Goal: Task Accomplishment & Management: Use online tool/utility

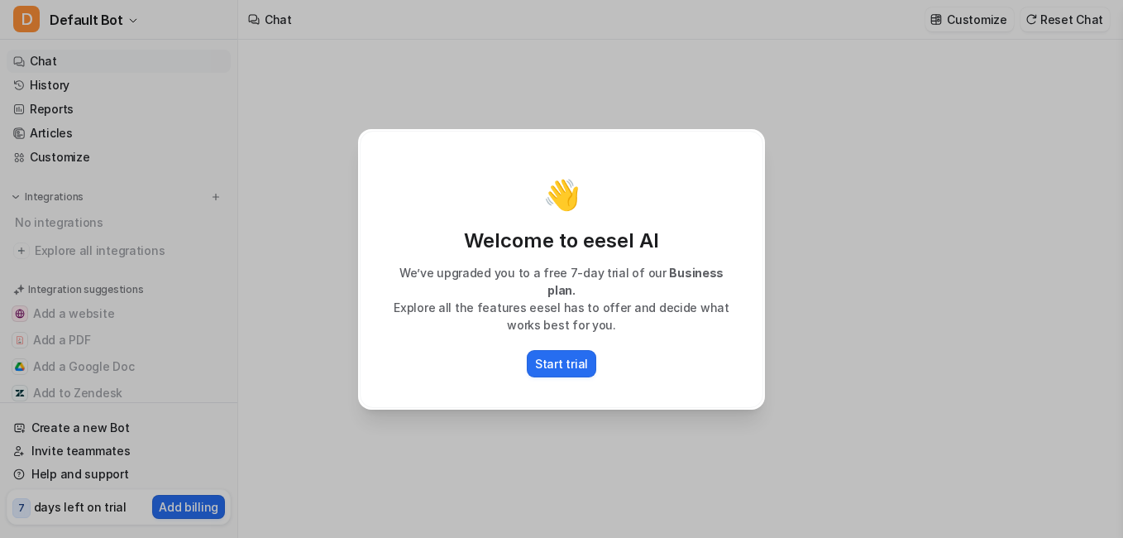
type textarea "**********"
click at [578, 355] on p "Start trial" at bounding box center [561, 363] width 53 height 17
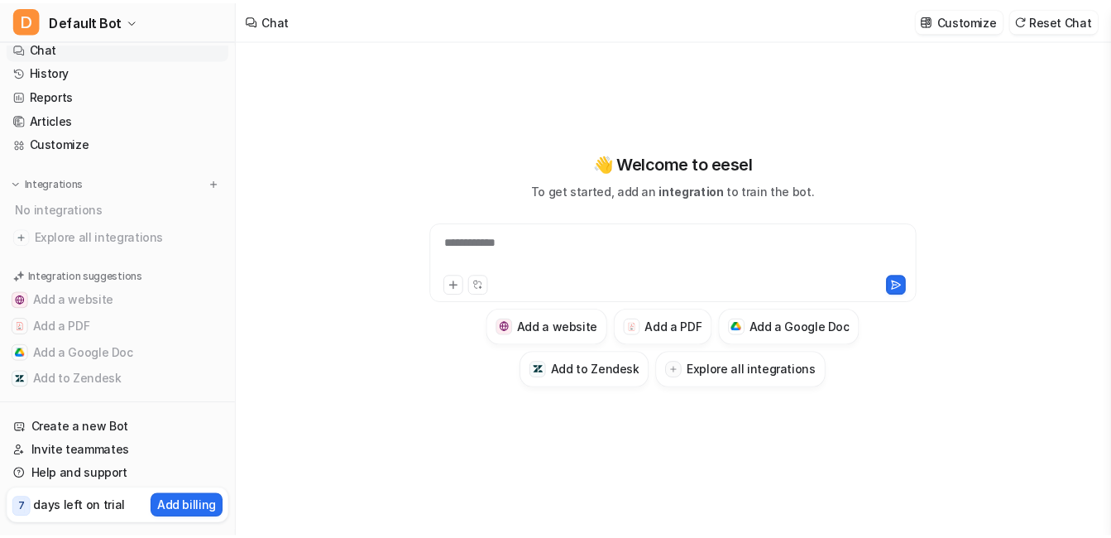
scroll to position [31, 0]
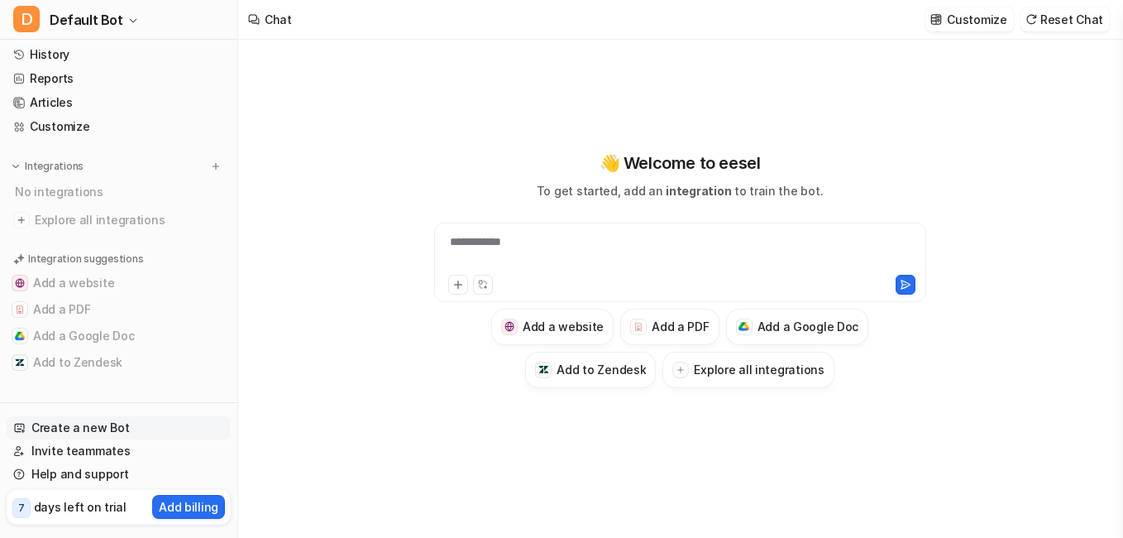
click at [95, 424] on link "Create a new Bot" at bounding box center [119, 427] width 224 height 23
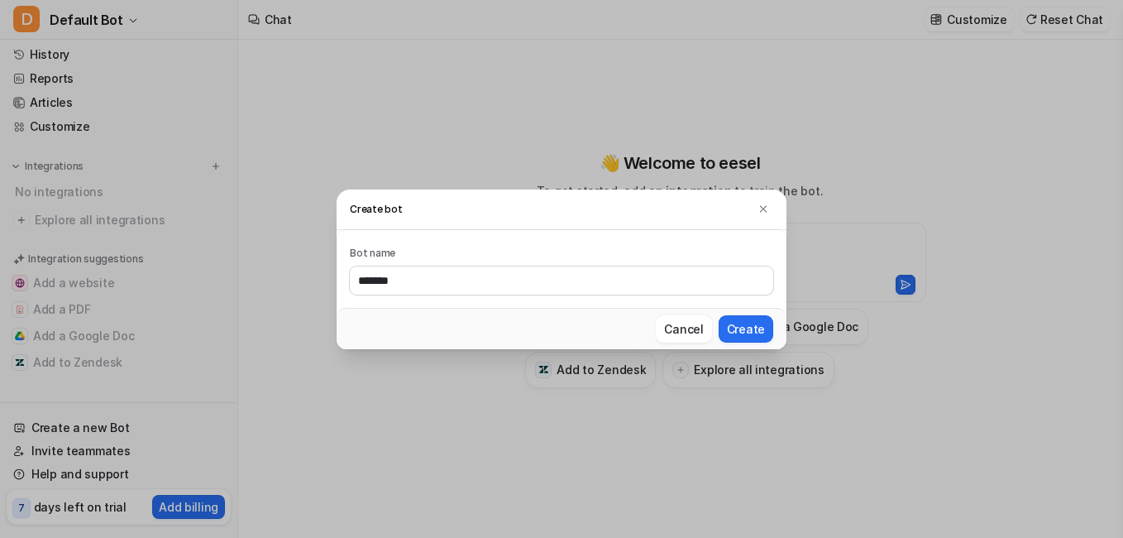
type input "*******"
click at [719, 315] on button "Create" at bounding box center [746, 328] width 55 height 27
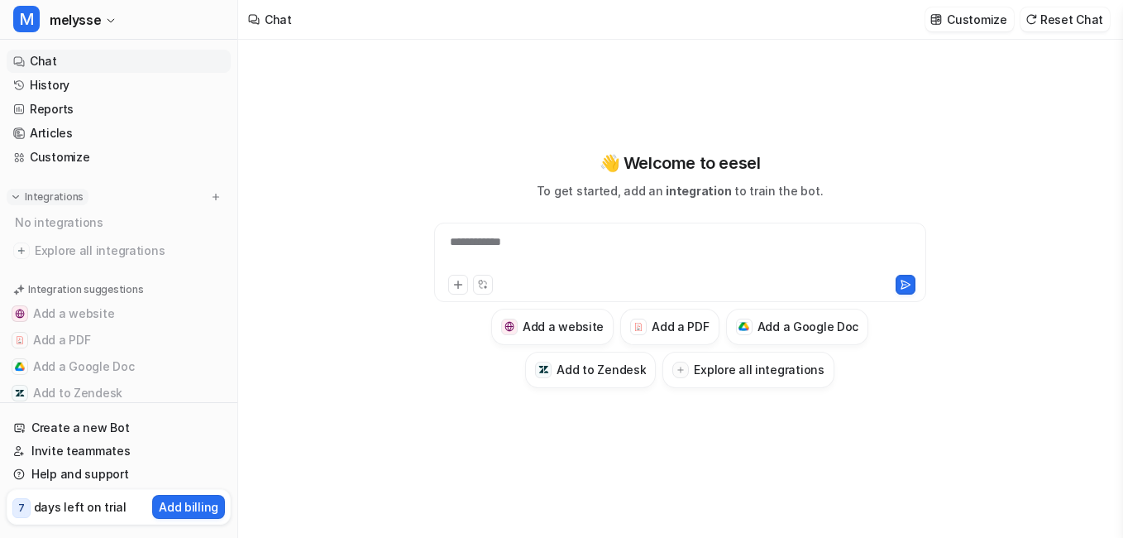
click at [19, 192] on img at bounding box center [16, 197] width 12 height 12
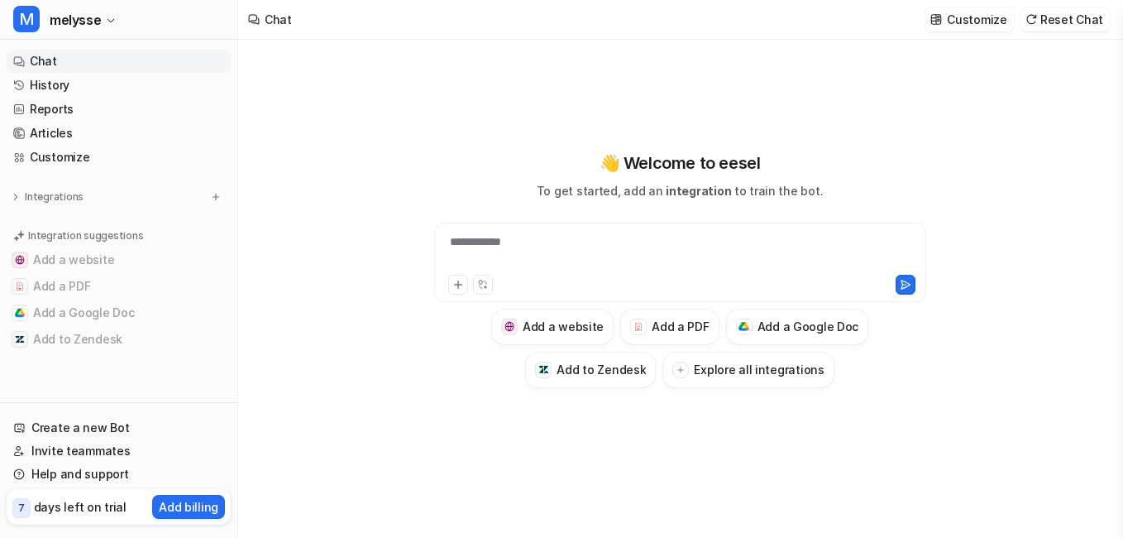
click at [102, 237] on p "Integration suggestions" at bounding box center [85, 235] width 115 height 15
click at [635, 250] on div at bounding box center [680, 252] width 484 height 38
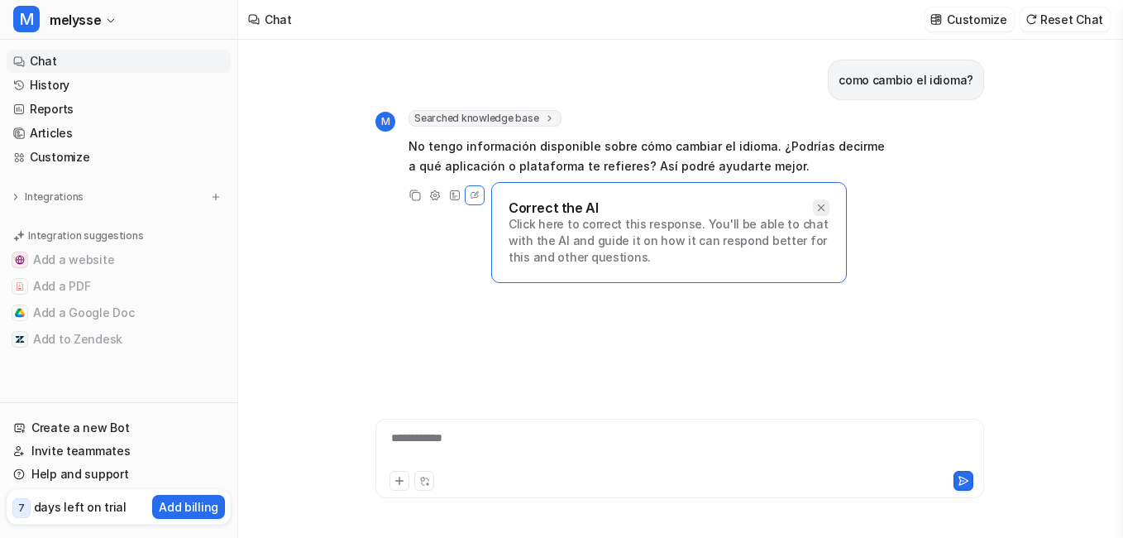
click at [826, 207] on icon at bounding box center [822, 208] width 12 height 12
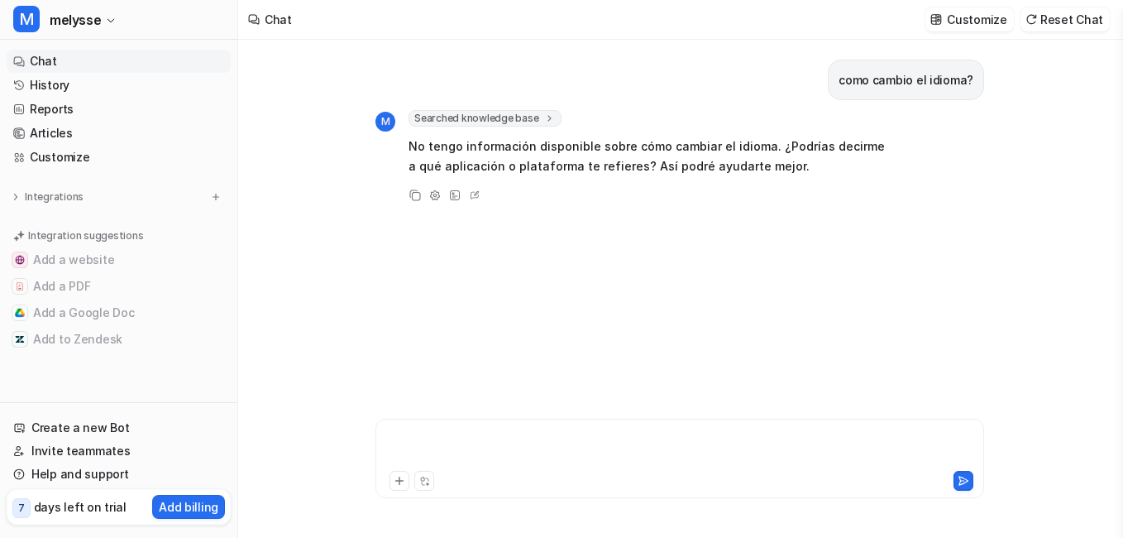
click at [512, 435] on div at bounding box center [680, 448] width 601 height 38
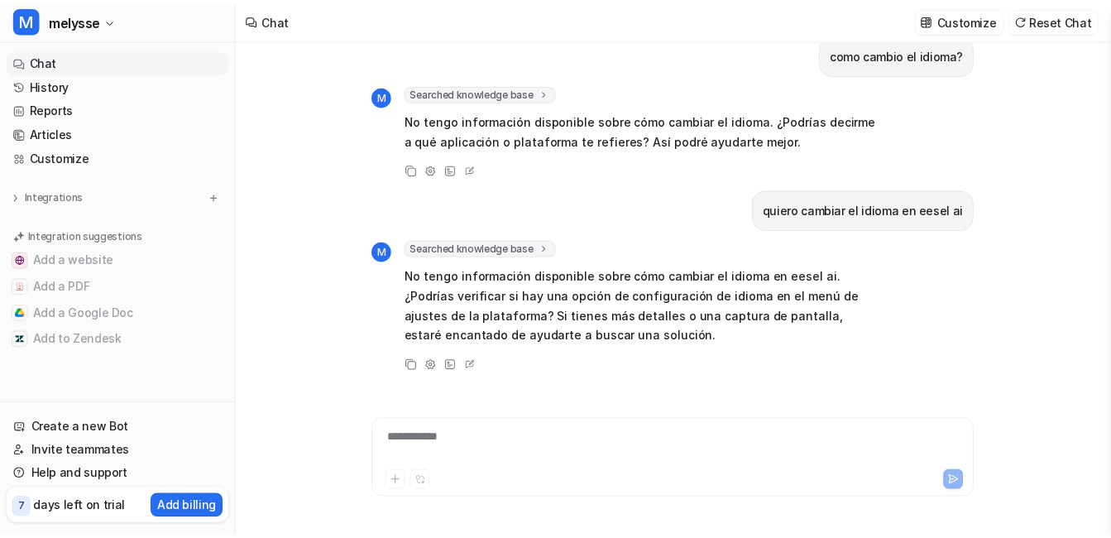
scroll to position [45, 0]
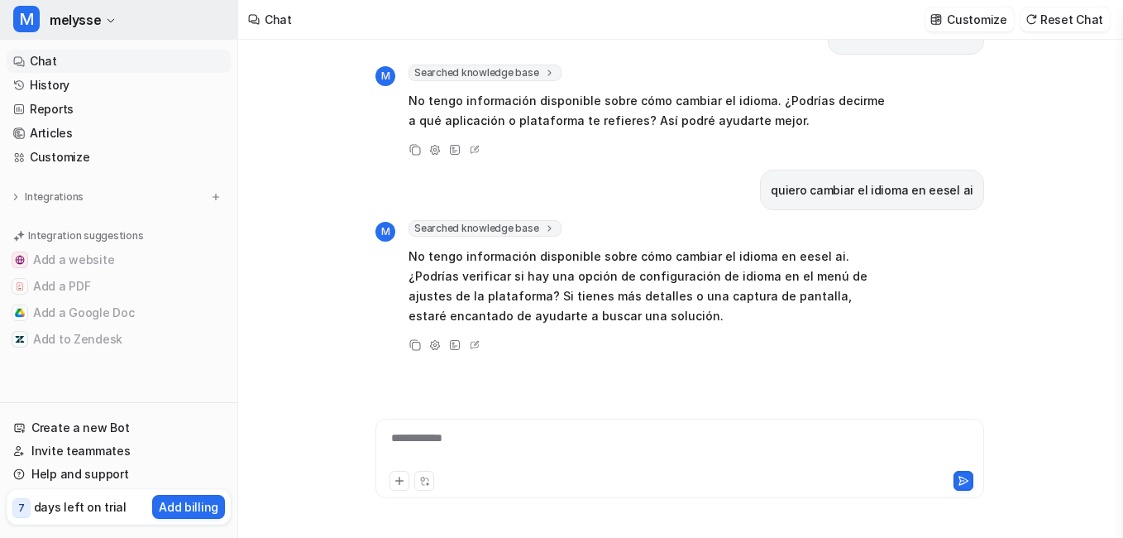
click at [22, 7] on span "M" at bounding box center [26, 19] width 26 height 26
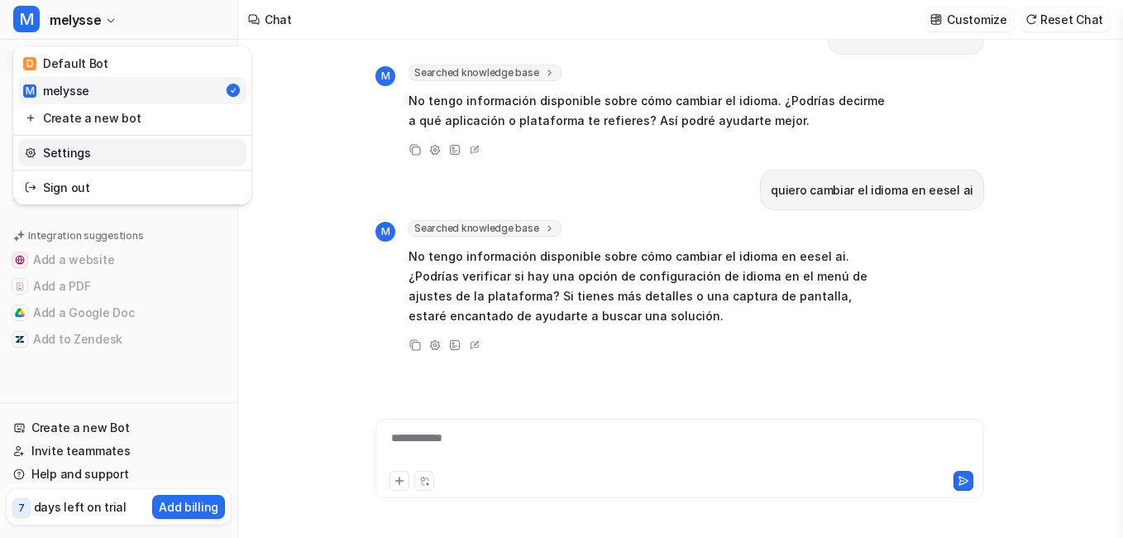
click at [84, 156] on link "Settings" at bounding box center [132, 152] width 228 height 27
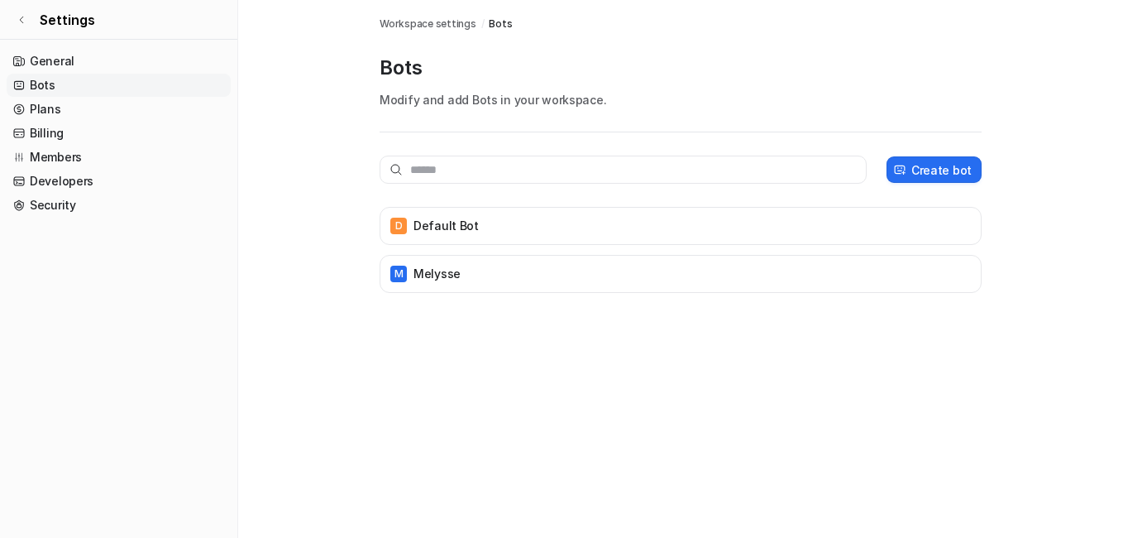
click at [45, 89] on link "Bots" at bounding box center [119, 85] width 224 height 23
click at [50, 64] on link "General" at bounding box center [119, 61] width 224 height 23
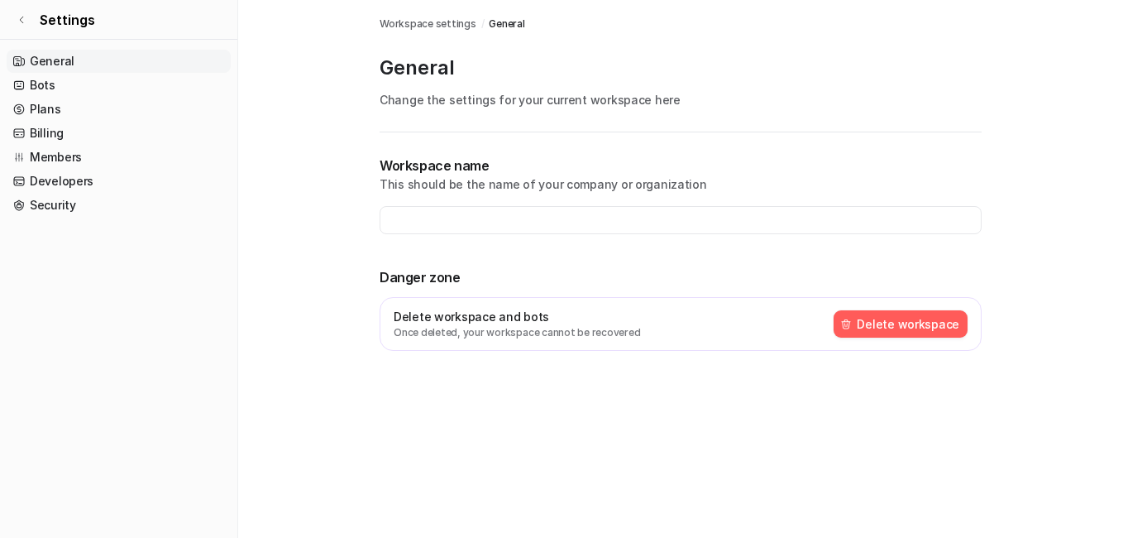
type input "**********"
click at [54, 107] on link "Plans" at bounding box center [119, 109] width 224 height 23
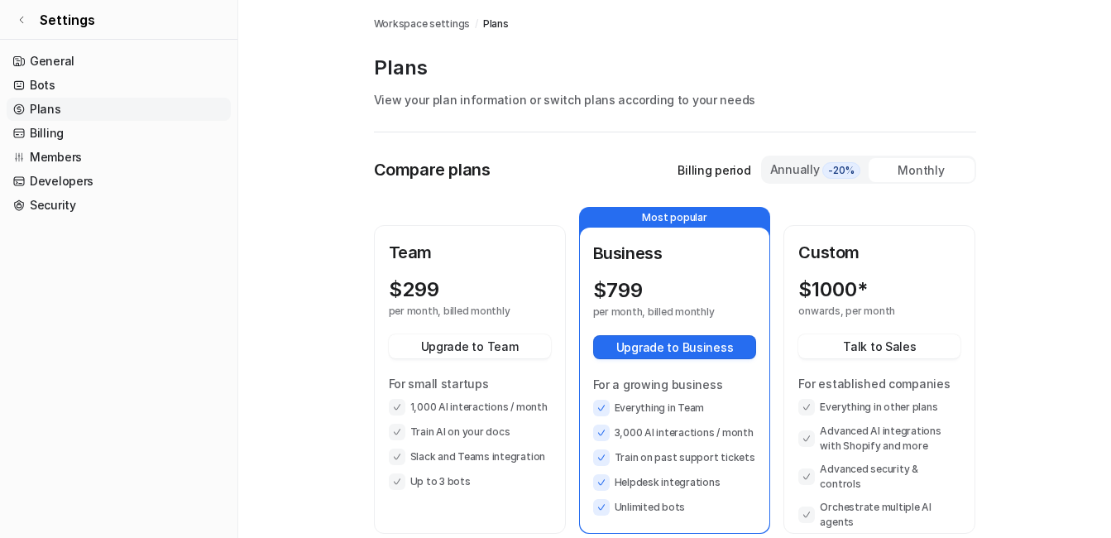
click at [810, 170] on div "Annually -20%" at bounding box center [815, 169] width 93 height 18
click at [792, 170] on div "Annually -20%" at bounding box center [815, 169] width 93 height 18
click at [821, 165] on div "Annually -20%" at bounding box center [815, 169] width 93 height 18
click at [37, 105] on link "Plans" at bounding box center [119, 109] width 224 height 23
click at [56, 116] on link "Plans" at bounding box center [119, 109] width 224 height 23
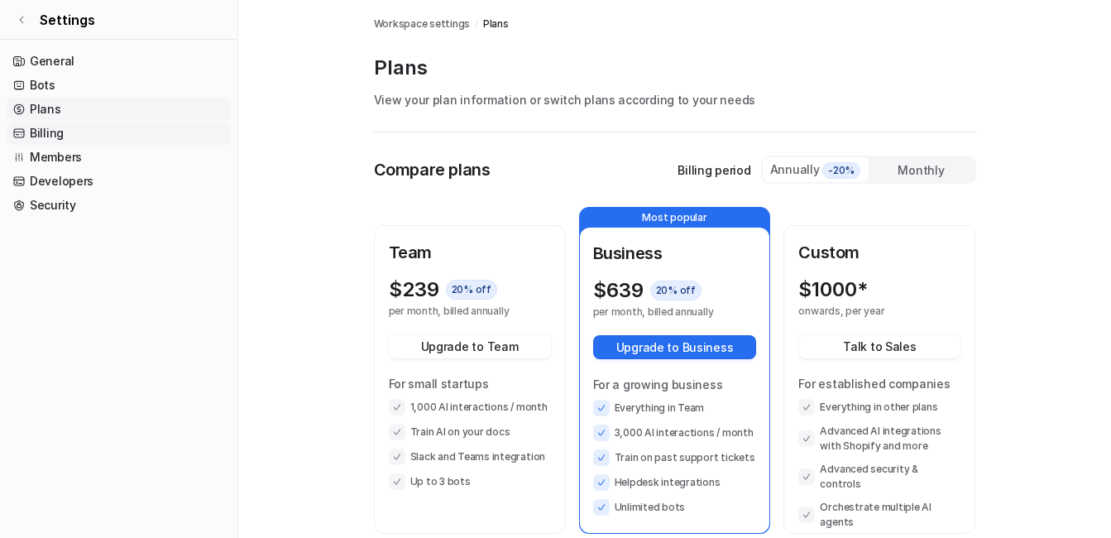
click at [53, 129] on link "Billing" at bounding box center [119, 133] width 224 height 23
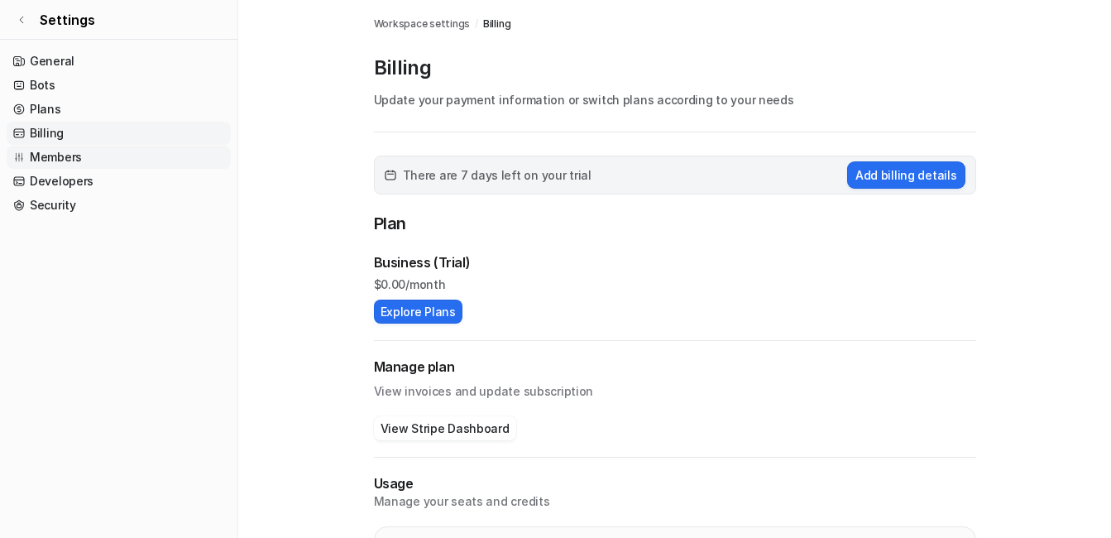
click at [53, 159] on link "Members" at bounding box center [119, 157] width 224 height 23
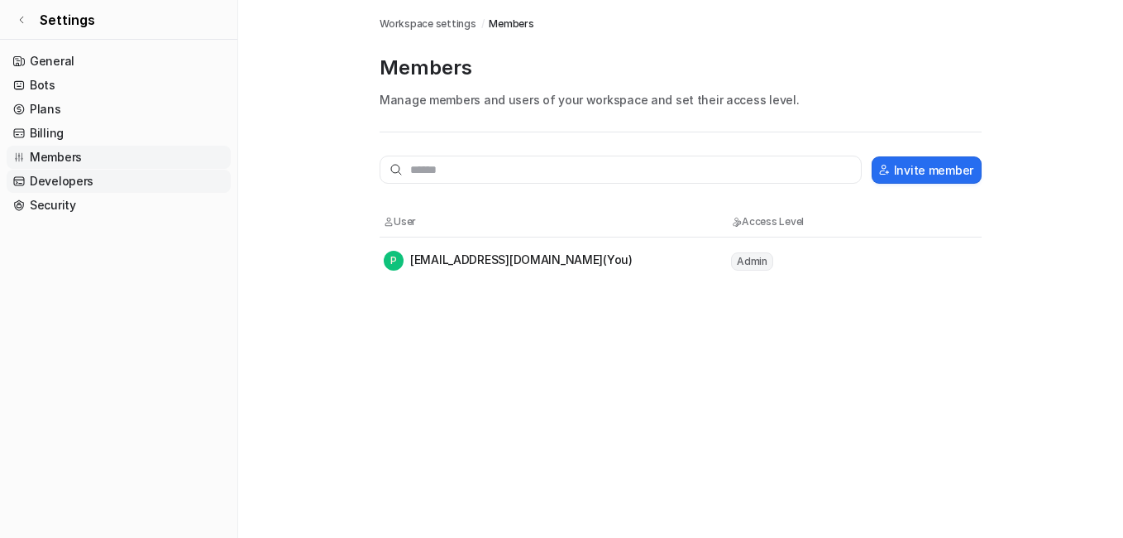
click at [54, 176] on link "Developers" at bounding box center [119, 181] width 224 height 23
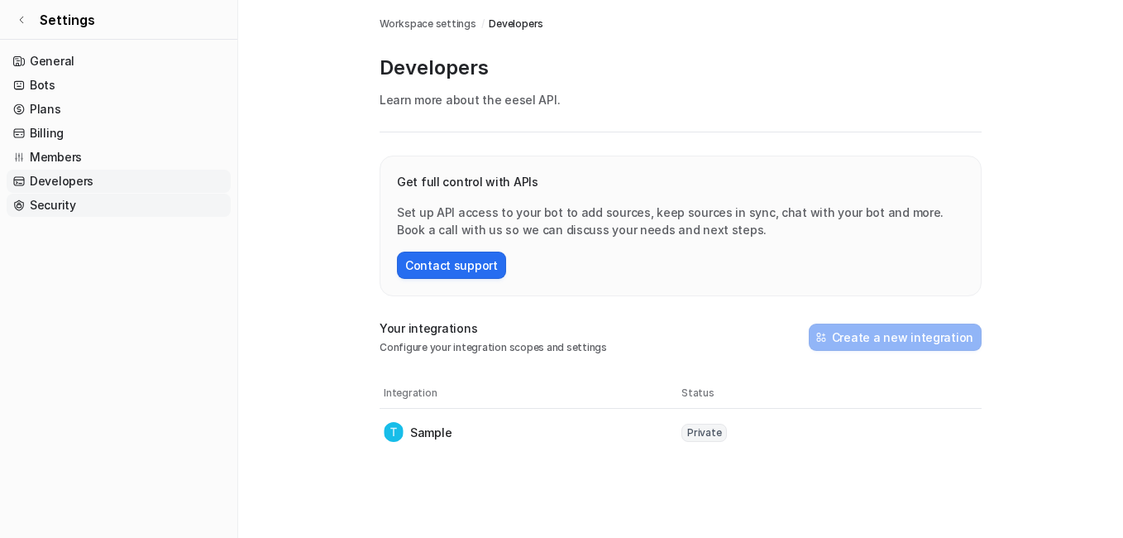
click at [55, 200] on link "Security" at bounding box center [119, 205] width 224 height 23
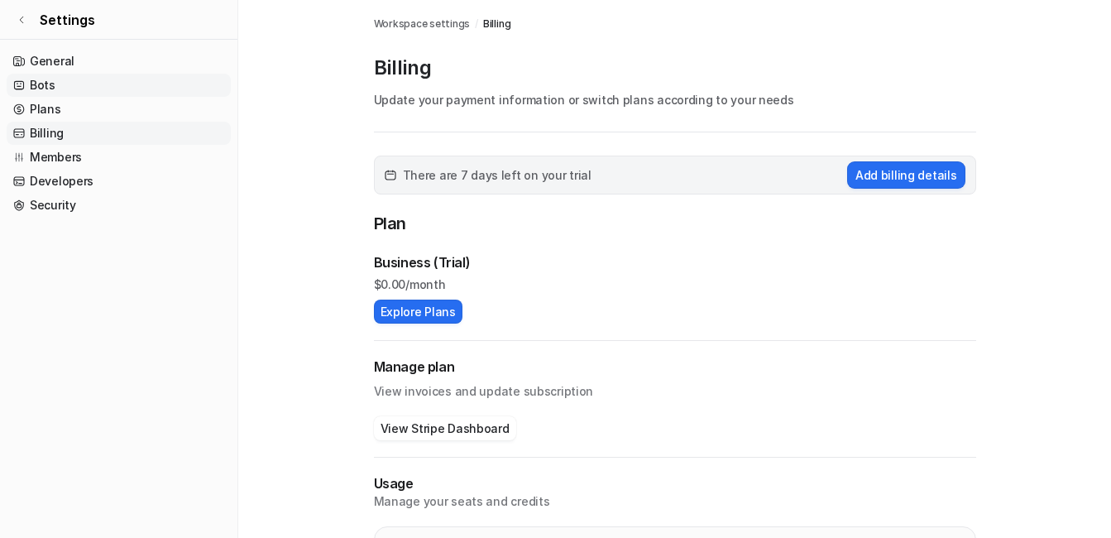
click at [29, 80] on link "Bots" at bounding box center [119, 85] width 224 height 23
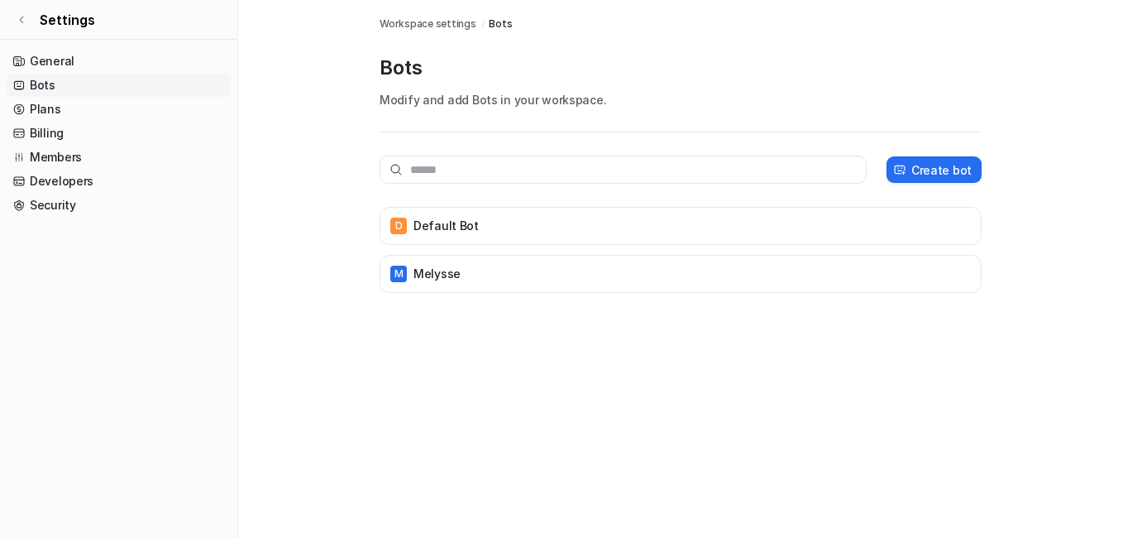
click at [29, 80] on link "Bots" at bounding box center [119, 85] width 224 height 23
click at [57, 57] on link "General" at bounding box center [119, 61] width 224 height 23
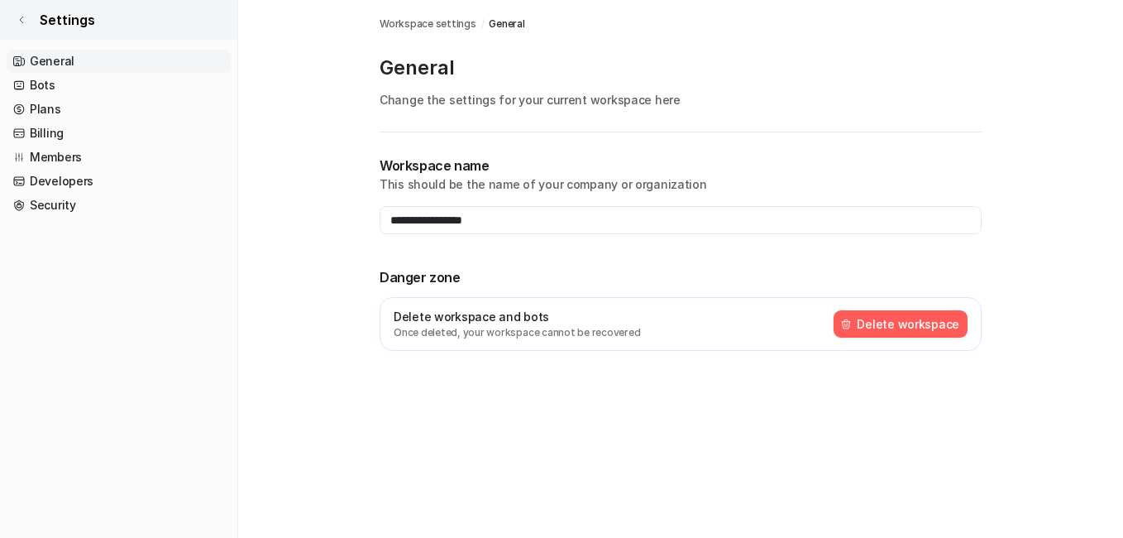
click at [21, 20] on icon at bounding box center [22, 20] width 10 height 10
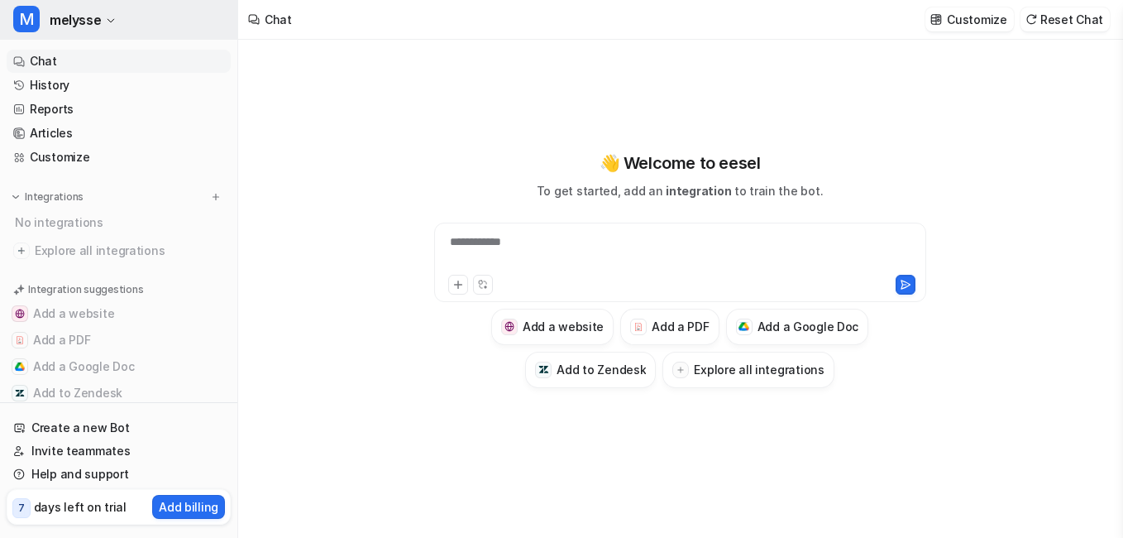
type textarea "**********"
click at [68, 158] on link "Customize" at bounding box center [119, 157] width 224 height 23
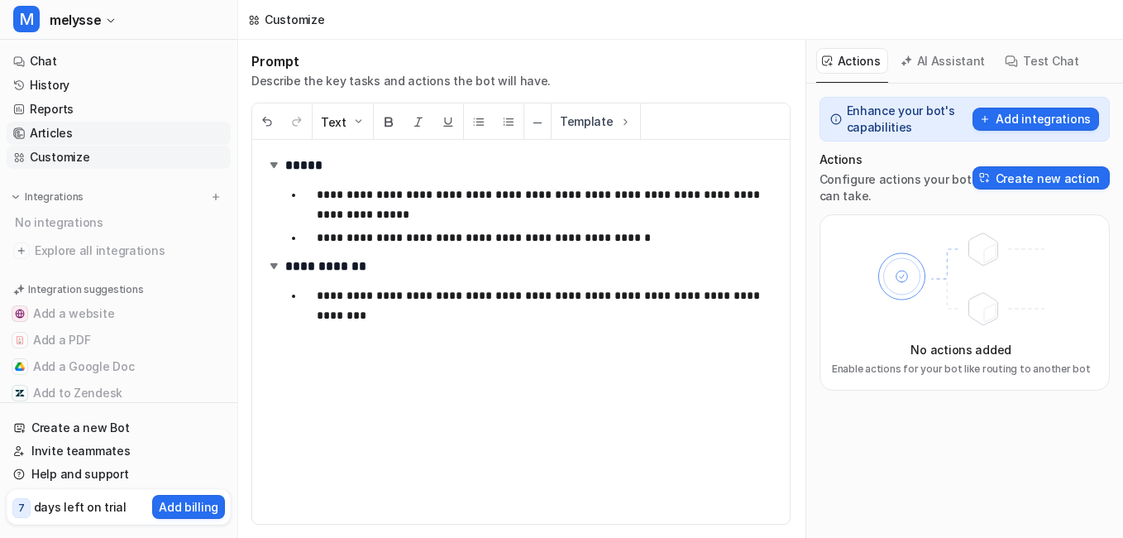
click at [36, 132] on link "Articles" at bounding box center [119, 133] width 224 height 23
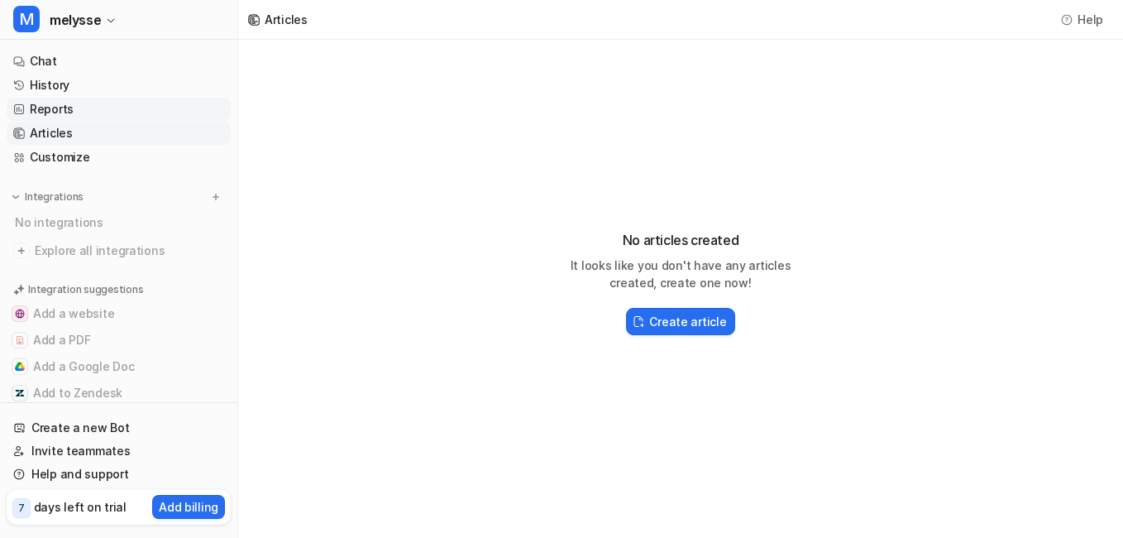
click at [34, 108] on link "Reports" at bounding box center [119, 109] width 224 height 23
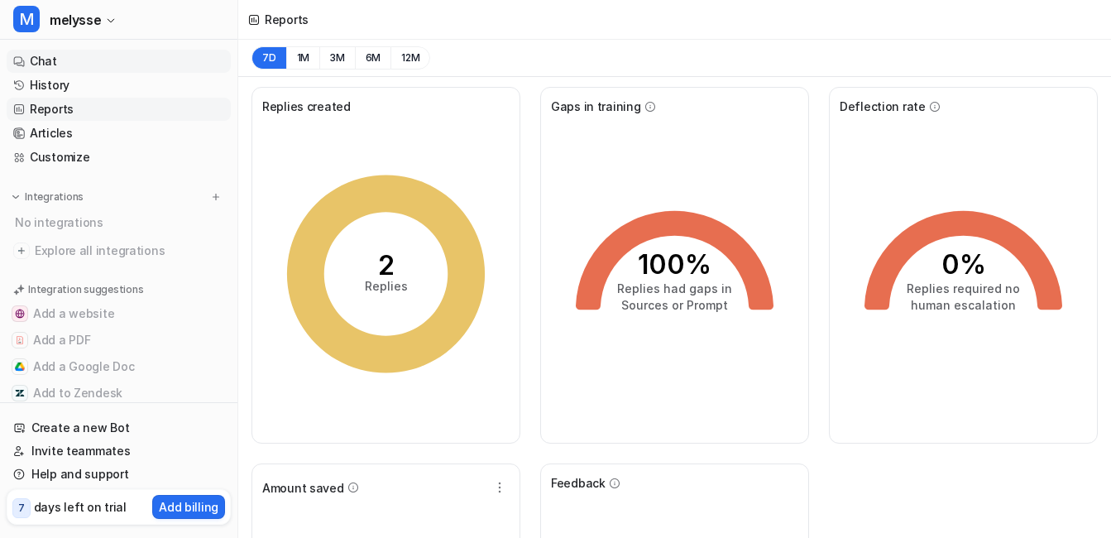
click at [25, 67] on link "Chat" at bounding box center [119, 61] width 224 height 23
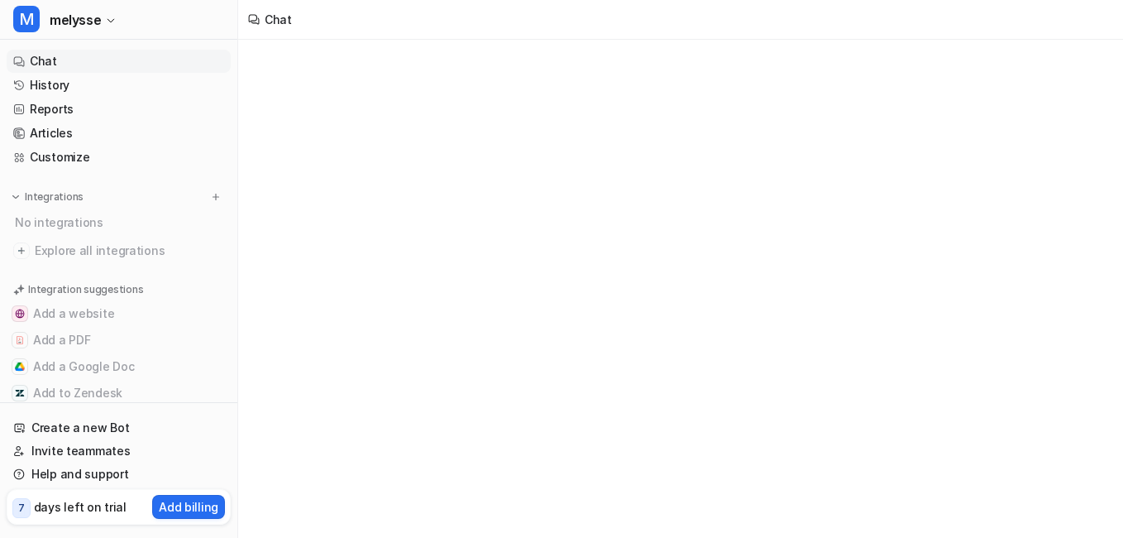
click at [44, 52] on link "Chat" at bounding box center [119, 61] width 224 height 23
click at [42, 60] on link "Chat" at bounding box center [119, 61] width 224 height 23
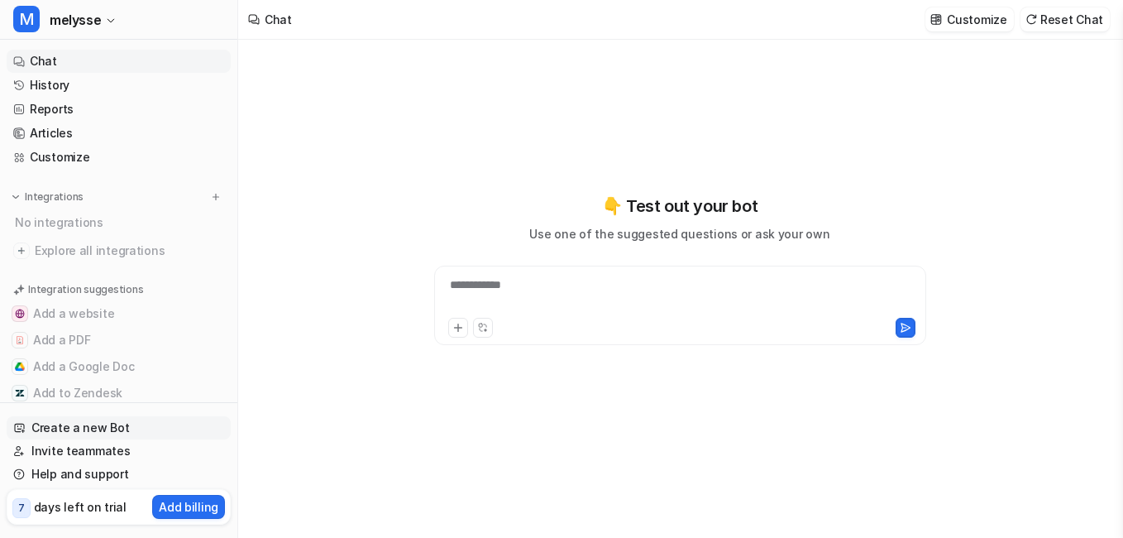
click at [73, 428] on link "Create a new Bot" at bounding box center [119, 427] width 224 height 23
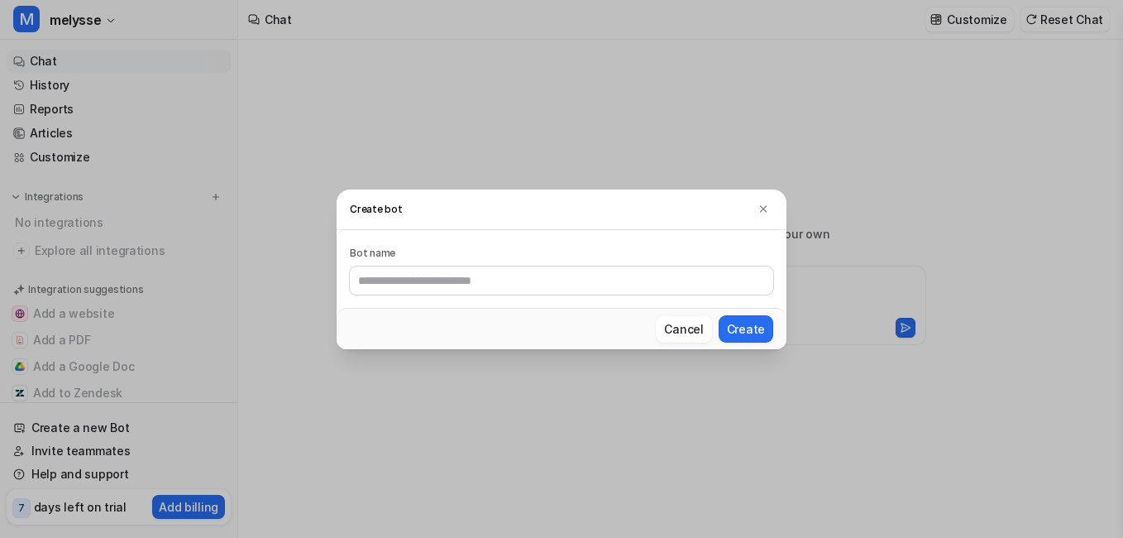
click at [66, 447] on div "Create bot Bot name Cancel Create" at bounding box center [561, 269] width 1123 height 538
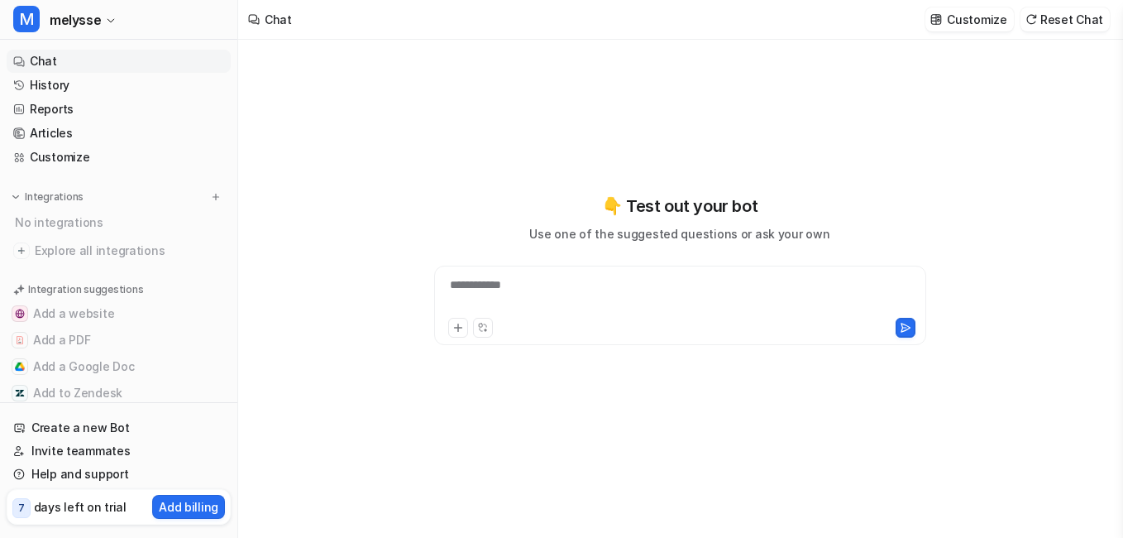
click at [34, 507] on p "days left on trial" at bounding box center [80, 506] width 93 height 17
click at [46, 515] on div "7 days left on trial" at bounding box center [69, 507] width 114 height 24
click at [110, 515] on p "days left on trial" at bounding box center [80, 506] width 93 height 17
click at [213, 505] on p "Add billing" at bounding box center [189, 506] width 60 height 17
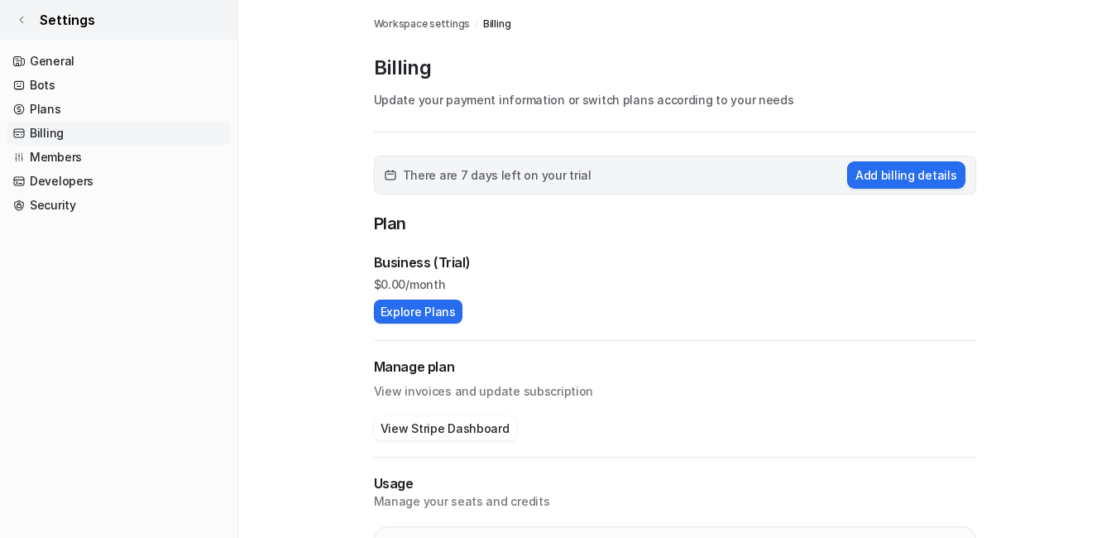
click at [22, 22] on icon at bounding box center [22, 20] width 10 height 10
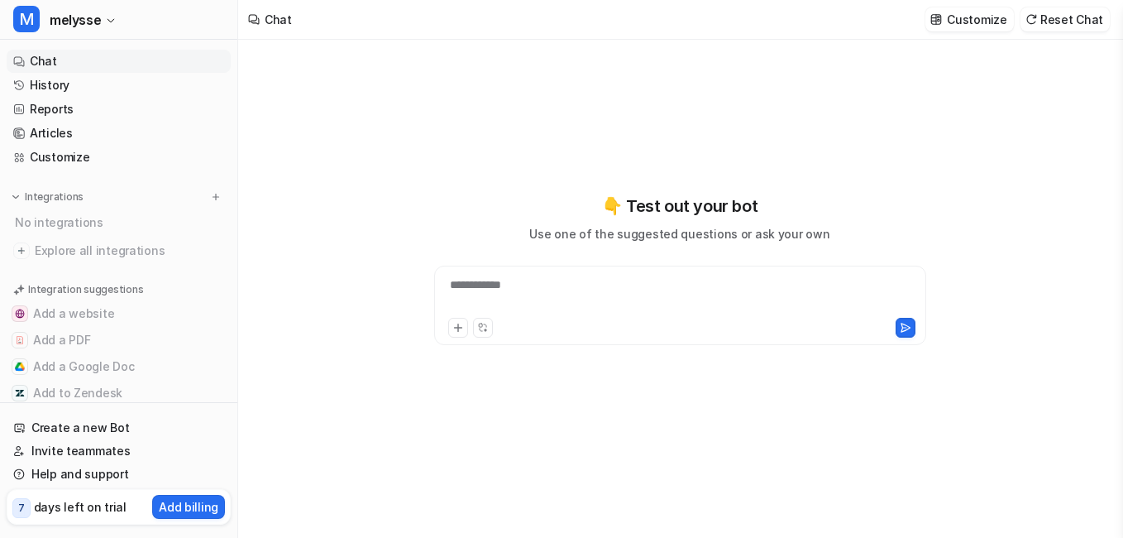
type textarea "**********"
click at [212, 193] on img at bounding box center [216, 197] width 12 height 12
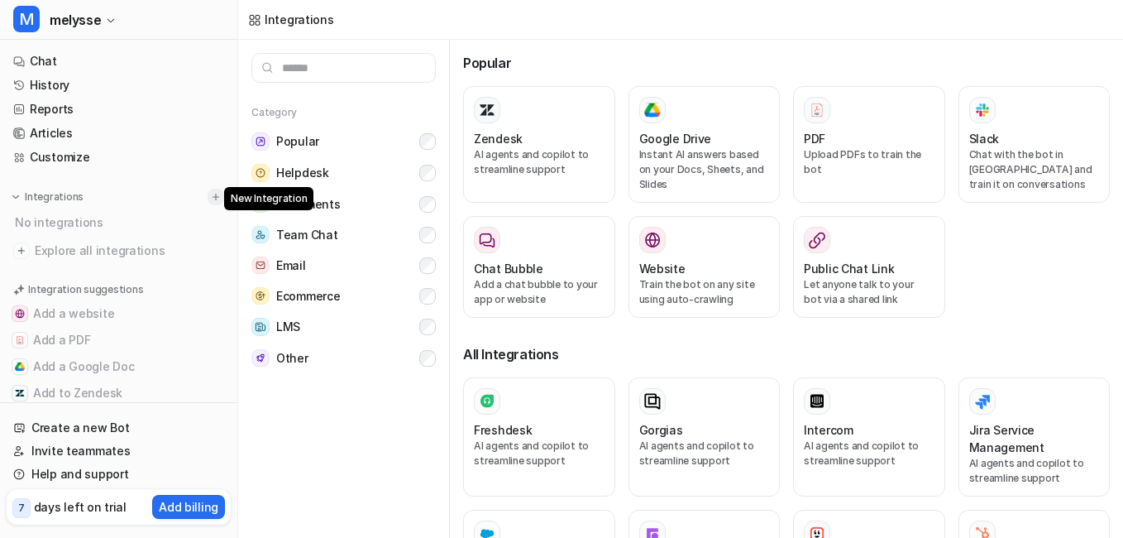
click at [210, 199] on img at bounding box center [216, 197] width 12 height 12
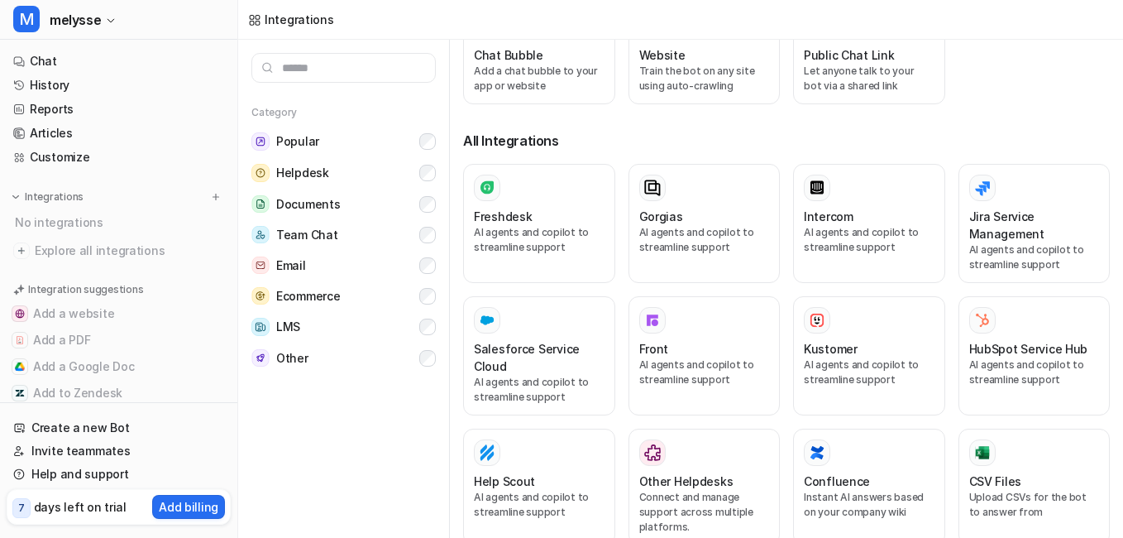
scroll to position [422, 0]
